Goal: Navigation & Orientation: Find specific page/section

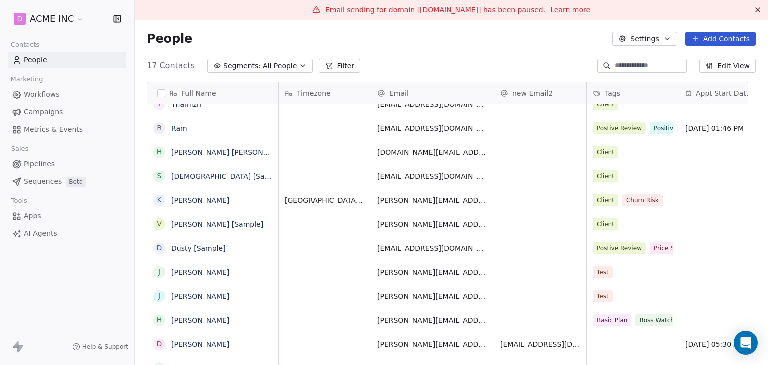
scroll to position [7, 0]
click at [756, 9] on icon at bounding box center [758, 10] width 4 height 4
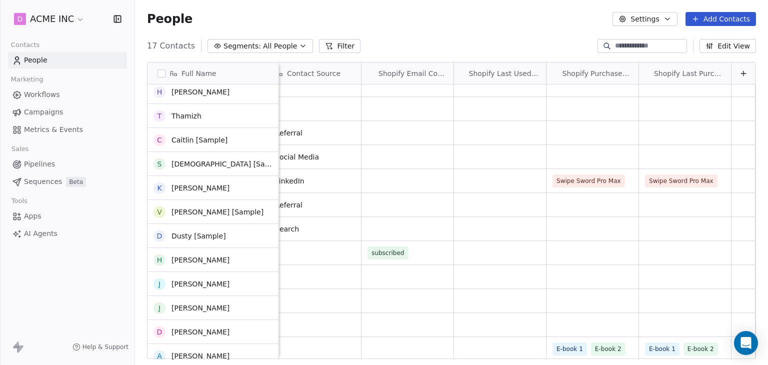
scroll to position [132, 0]
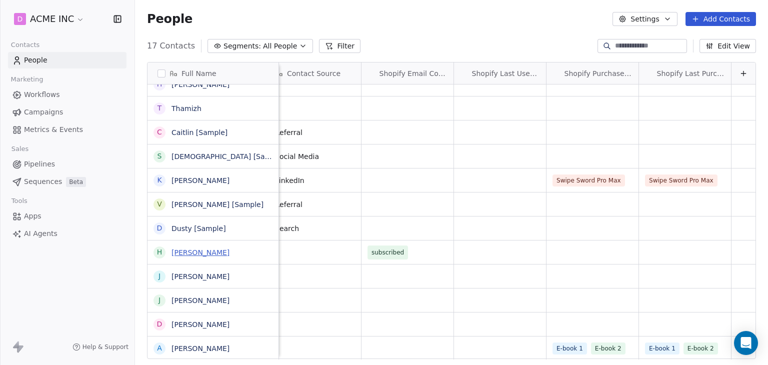
click at [196, 250] on link "[PERSON_NAME]" at bounding box center [200, 252] width 58 height 8
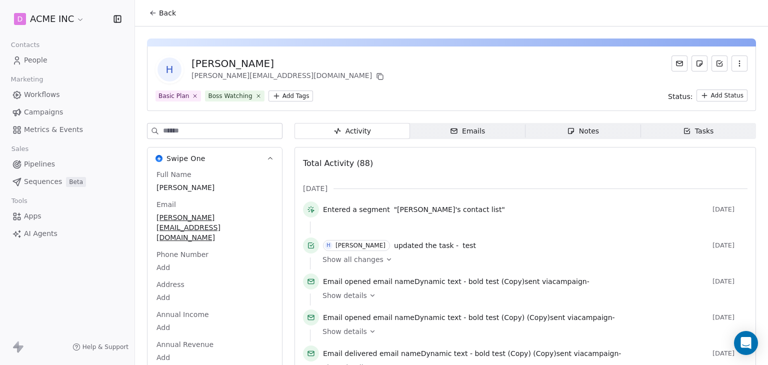
click at [160, 17] on span "Back" at bounding box center [167, 13] width 17 height 10
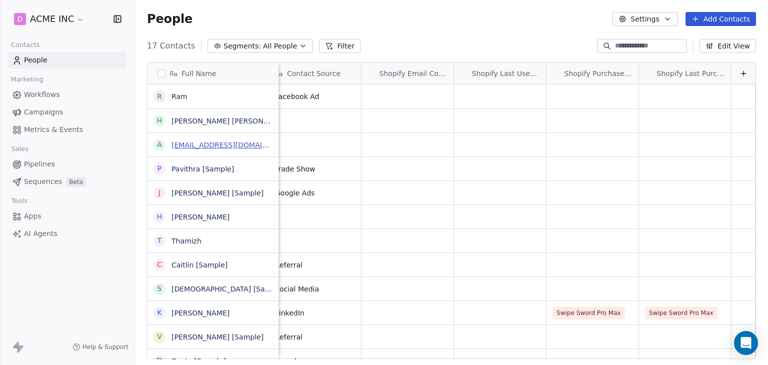
click at [195, 145] on link "[EMAIL_ADDRESS][DOMAIN_NAME]" at bounding box center [232, 145] width 122 height 8
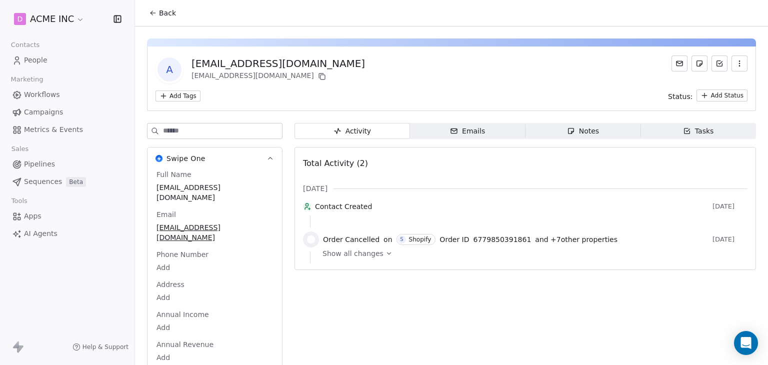
click at [168, 18] on button "Back" at bounding box center [162, 13] width 39 height 18
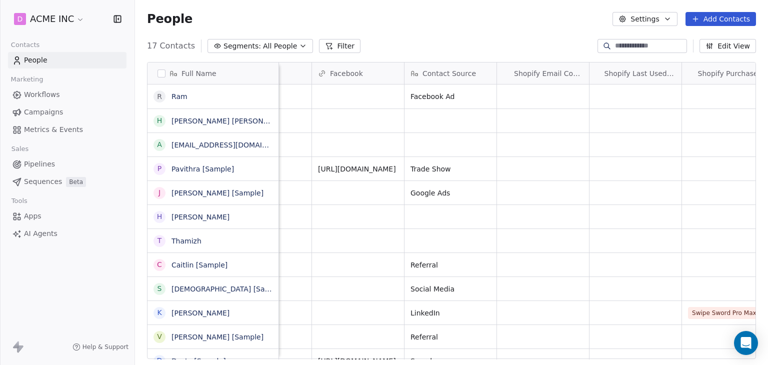
scroll to position [0, 2453]
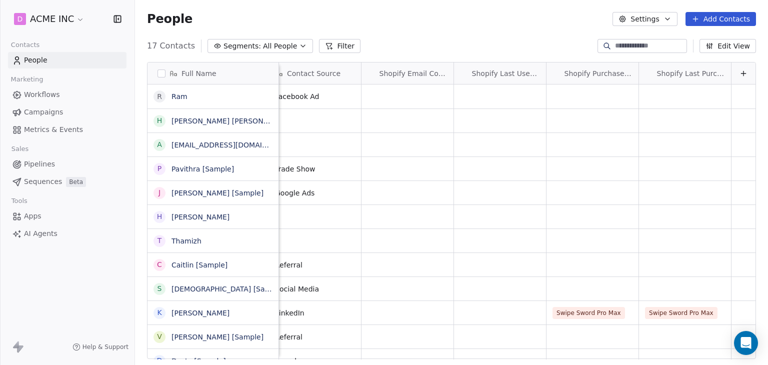
click at [720, 48] on button "Edit View" at bounding box center [727, 46] width 56 height 14
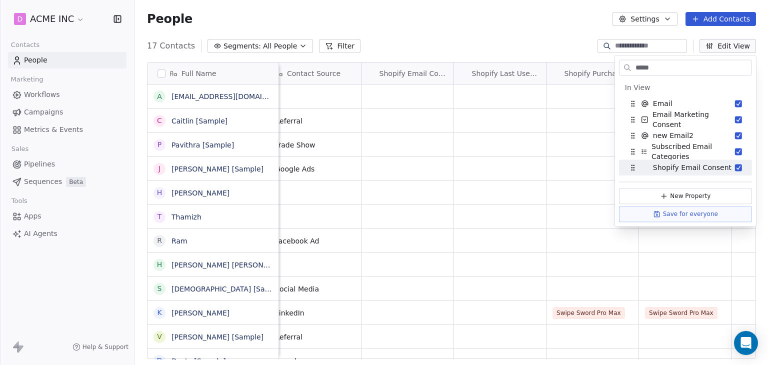
type input "*****"
click at [442, 26] on div "People Settings Add Contacts" at bounding box center [451, 19] width 633 height 38
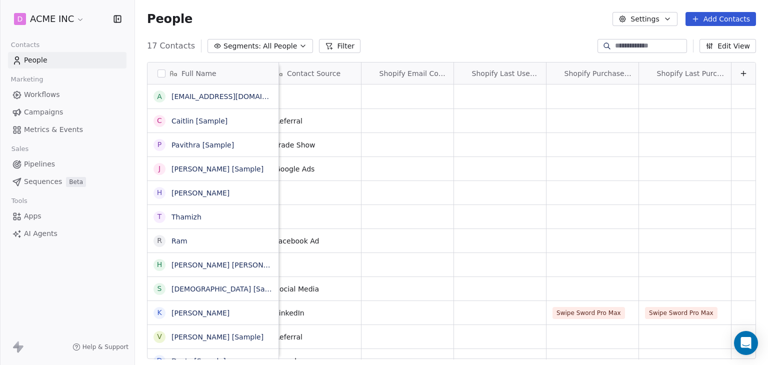
click at [366, 18] on div "People Settings Add Contacts" at bounding box center [451, 19] width 609 height 14
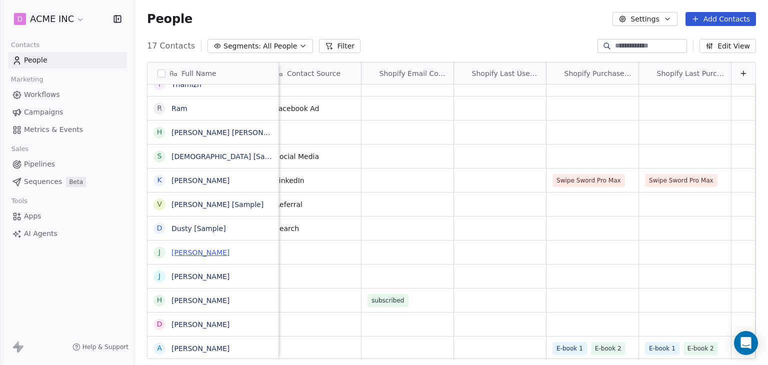
click at [190, 250] on link "[PERSON_NAME]" at bounding box center [200, 252] width 58 height 8
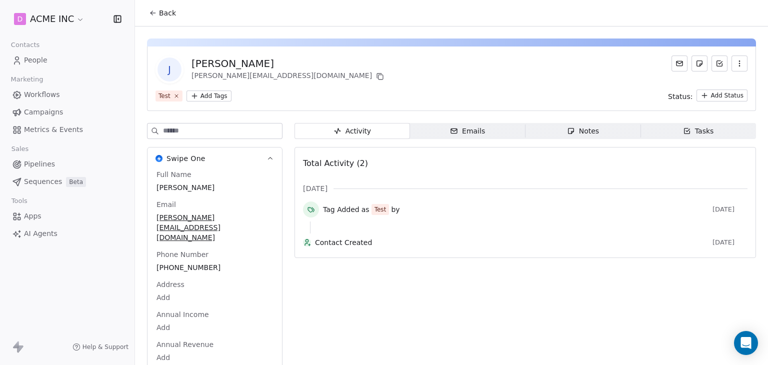
click at [166, 16] on span "Back" at bounding box center [167, 13] width 17 height 10
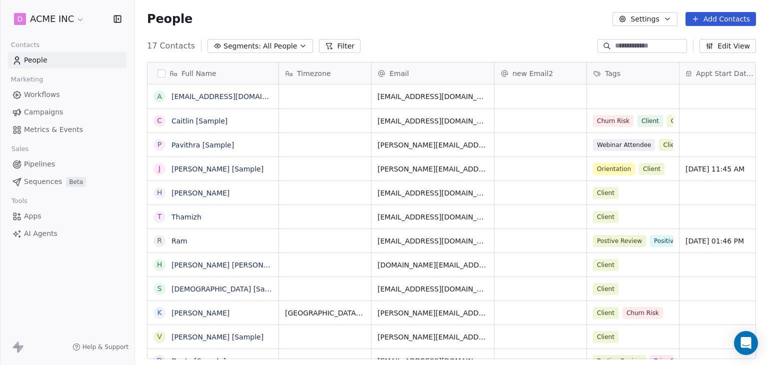
scroll to position [313, 625]
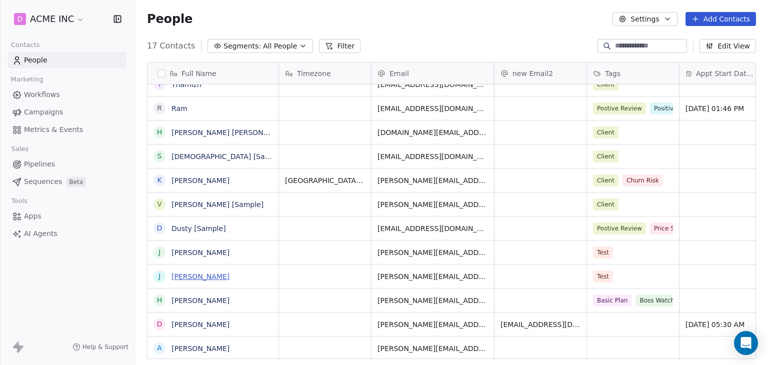
click at [188, 276] on link "[PERSON_NAME]" at bounding box center [200, 276] width 58 height 8
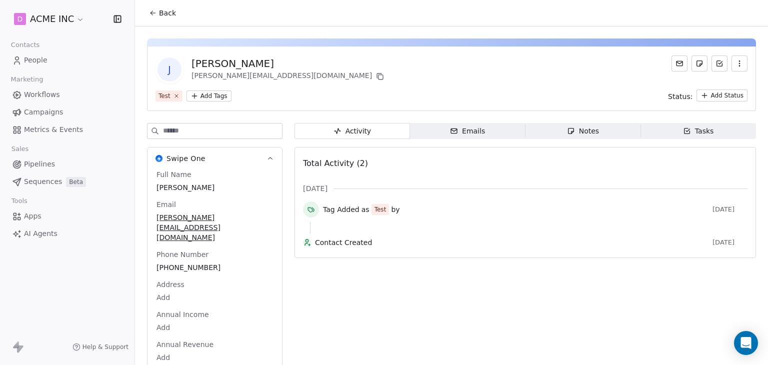
click at [166, 17] on span "Back" at bounding box center [167, 13] width 17 height 10
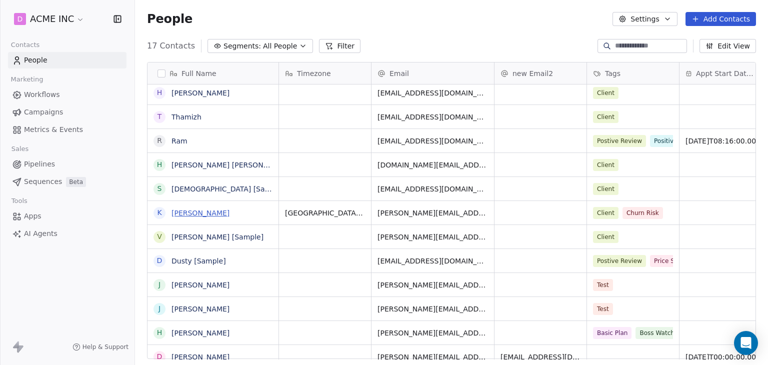
click at [196, 214] on link "[PERSON_NAME]" at bounding box center [200, 213] width 58 height 8
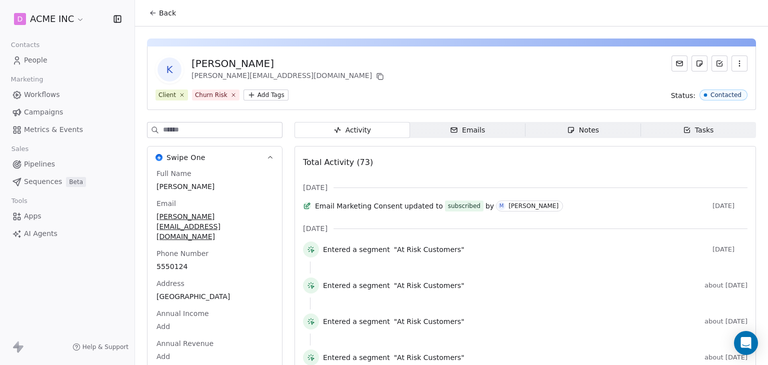
click at [166, 20] on button "Back" at bounding box center [162, 13] width 39 height 18
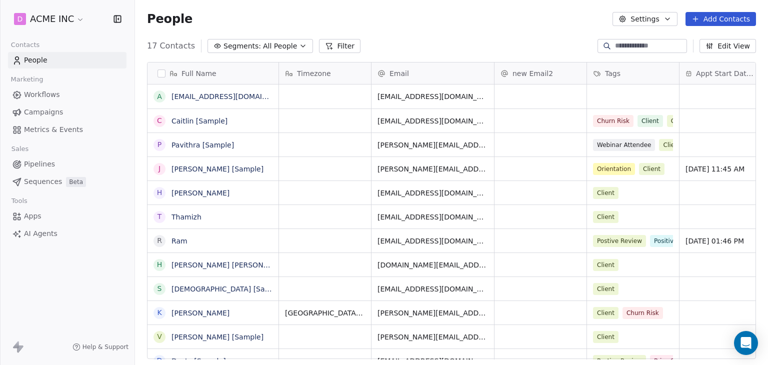
scroll to position [100, 0]
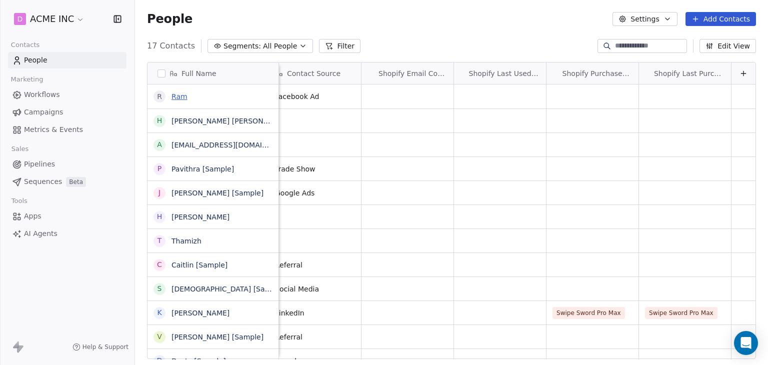
click at [182, 98] on link "Ram" at bounding box center [179, 96] width 16 height 8
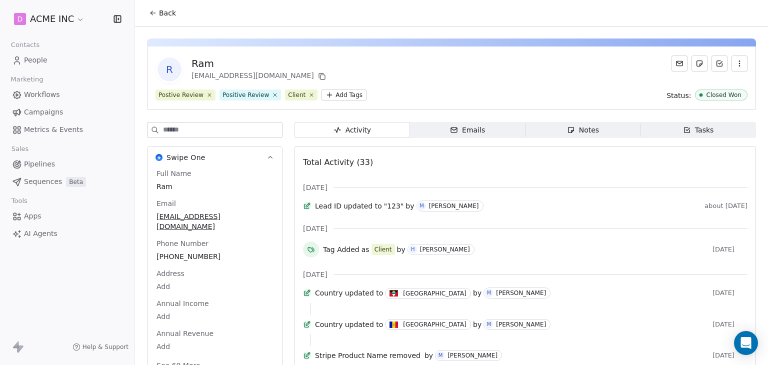
click at [170, 15] on span "Back" at bounding box center [167, 13] width 17 height 10
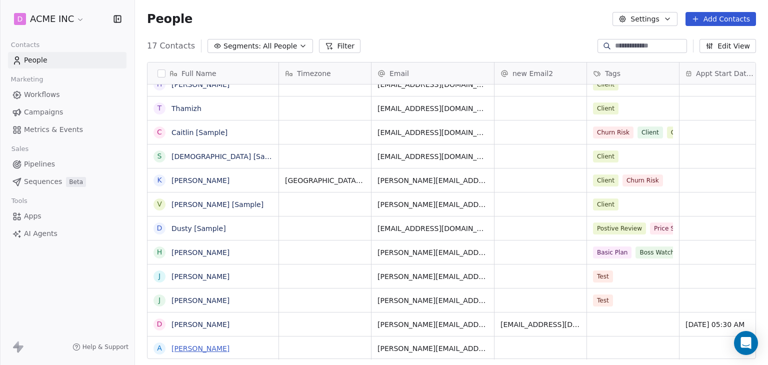
click at [198, 347] on link "[PERSON_NAME]" at bounding box center [200, 348] width 58 height 8
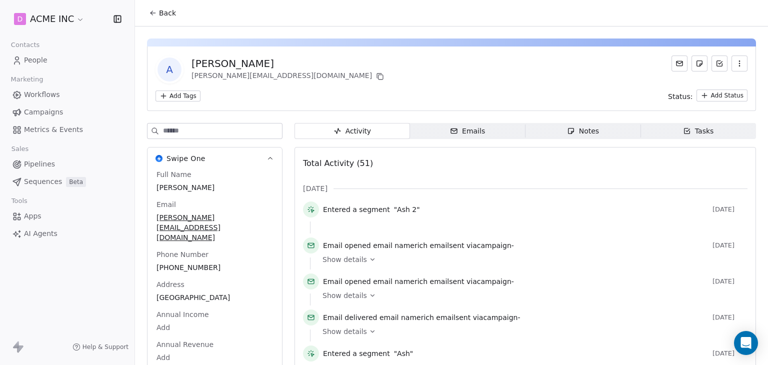
click at [170, 12] on span "Back" at bounding box center [167, 13] width 17 height 10
